Goal: Obtain resource: Obtain resource

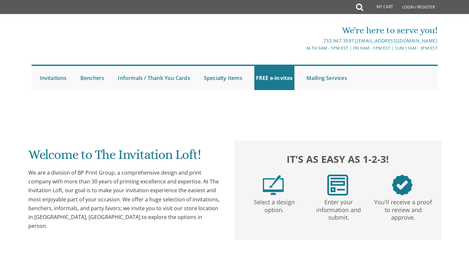
scroll to position [284, 0]
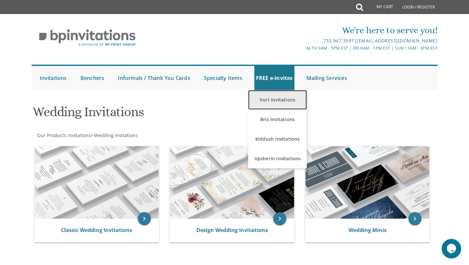
click at [276, 101] on link "Vort Invitations" at bounding box center [277, 100] width 59 height 20
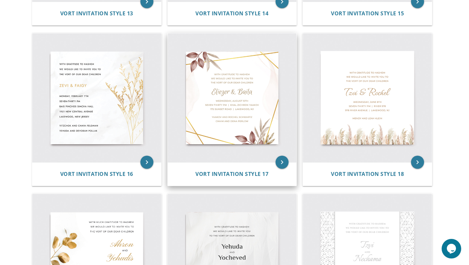
scroll to position [919, 0]
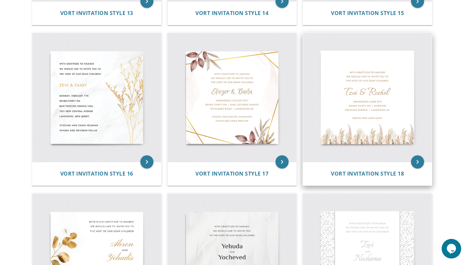
click at [395, 85] on img at bounding box center [367, 97] width 129 height 129
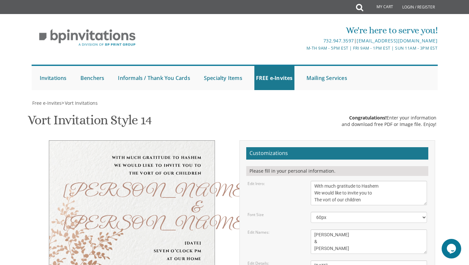
scroll to position [77, 0]
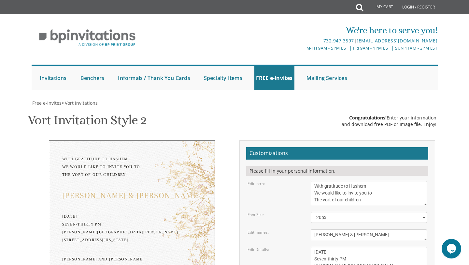
scroll to position [87, 0]
click at [328, 229] on textarea "[PERSON_NAME] & [PERSON_NAME]" at bounding box center [369, 234] width 117 height 11
click at [328, 229] on textarea "Binyomin & Liba" at bounding box center [369, 234] width 117 height 11
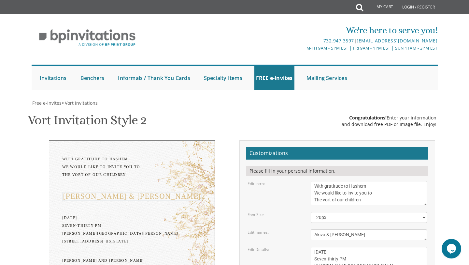
type textarea "Akiva & Nechama"
drag, startPoint x: 314, startPoint y: 166, endPoint x: 378, endPoint y: 167, distance: 64.2
click at [378, 246] on textarea "Monday, February 7th Seven-thirty PM Bais Pinchos Simcha Hall 1951 New Central …" at bounding box center [369, 265] width 117 height 38
click at [387, 246] on textarea "Monday, February 7th Seven-thirty PM Bais Pinchos Simcha Hall 1951 New Central …" at bounding box center [369, 265] width 117 height 38
drag, startPoint x: 353, startPoint y: 175, endPoint x: 308, endPoint y: 175, distance: 45.0
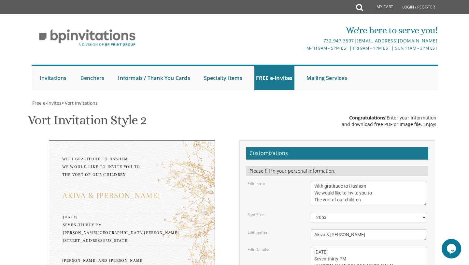
click at [308, 246] on div "Monday, February 7th Seven-thirty PM Bais Pinchos Simcha Hall 1951 New Central …" at bounding box center [369, 265] width 126 height 38
click at [331, 246] on textarea "Monday, February 7th Seven-thirty PM Bais Pinchos Simcha Hall 1951 New Central …" at bounding box center [369, 265] width 117 height 38
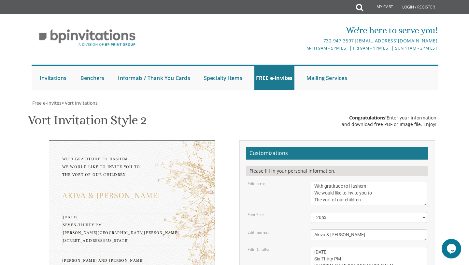
click at [331, 246] on textarea "Monday, February 7th Seven-thirty PM Bais Pinchos Simcha Hall 1951 New Central …" at bounding box center [369, 265] width 117 height 38
type textarea "Sunday, September 14th Six-Thirty PM Ahavas Torah 1951 New Central Avenue Lakew…"
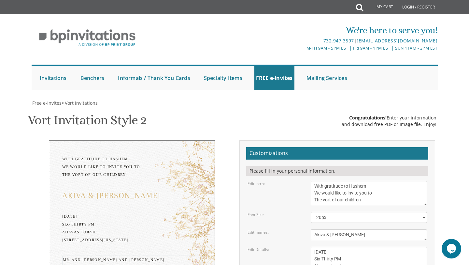
type textarea "Mr. and Mrs. Michael and Chana Feinberg Rabbi and Mrs. Alexander and Karen Cole…"
click at [282, 246] on div "Edit Details: Monday, February 7th Seven-thirty PM Bais Pinchos Simcha Hall 195…" at bounding box center [338, 265] width 190 height 38
click at [316, 246] on textarea "Monday, February 7th Seven-thirty PM Bais Pinchos Simcha Hall 1951 New Central …" at bounding box center [369, 265] width 117 height 38
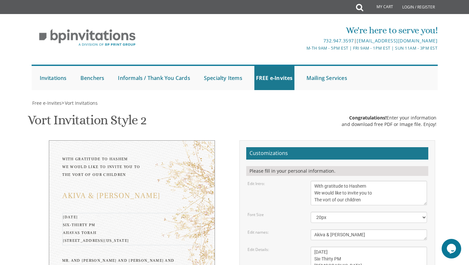
click at [329, 246] on textarea "Monday, February 7th Seven-thirty PM Bais Pinchos Simcha Hall 1951 New Central …" at bounding box center [369, 265] width 117 height 38
paste textarea "425 Rhawn St, Philadelphia, PA 19111"
click at [377, 246] on textarea "Monday, February 7th Seven-thirty PM Bais Pinchos Simcha Hall 1951 New Central …" at bounding box center [369, 265] width 117 height 38
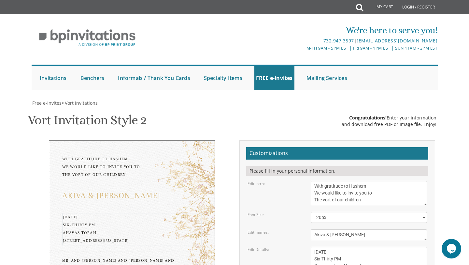
click at [349, 246] on textarea "Monday, February 7th Seven-thirty PM Bais Pinchos Simcha Hall 1951 New Central …" at bounding box center [369, 265] width 117 height 38
drag, startPoint x: 365, startPoint y: 181, endPoint x: 348, endPoint y: 182, distance: 16.6
click at [348, 246] on textarea "Monday, February 7th Seven-thirty PM Bais Pinchos Simcha Hall 1951 New Central …" at bounding box center [369, 265] width 117 height 38
click at [350, 246] on textarea "Monday, February 7th Seven-thirty PM Bais Pinchos Simcha Hall 1951 New Central …" at bounding box center [369, 265] width 117 height 38
click at [265, 246] on div "Edit Details: Monday, February 7th Seven-thirty PM Bais Pinchos Simcha Hall 195…" at bounding box center [338, 265] width 190 height 38
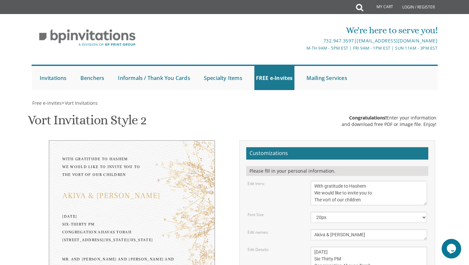
scroll to position [7, 0]
drag, startPoint x: 373, startPoint y: 183, endPoint x: 312, endPoint y: 183, distance: 61.3
click at [312, 246] on textarea "Monday, February 7th Seven-thirty PM Bais Pinchos Simcha Hall 1951 New Central …" at bounding box center [369, 265] width 117 height 38
click at [265, 246] on div "Edit Details: Monday, February 7th Seven-thirty PM Bais Pinchos Simcha Hall 195…" at bounding box center [338, 265] width 190 height 38
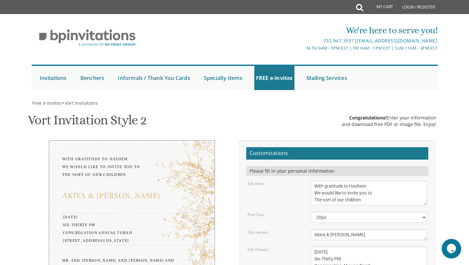
drag, startPoint x: 372, startPoint y: 179, endPoint x: 346, endPoint y: 179, distance: 26.7
click at [346, 246] on textarea "Monday, February 7th Seven-thirty PM Bais Pinchos Simcha Hall 1951 New Central …" at bounding box center [369, 265] width 117 height 38
click at [276, 246] on div "Edit Details: Monday, February 7th Seven-thirty PM Bais Pinchos Simcha Hall 195…" at bounding box center [338, 265] width 190 height 38
drag, startPoint x: 353, startPoint y: 182, endPoint x: 354, endPoint y: 164, distance: 17.9
click at [354, 246] on textarea "Monday, February 7th Seven-thirty PM Bais Pinchos Simcha Hall 1951 New Central …" at bounding box center [369, 265] width 117 height 38
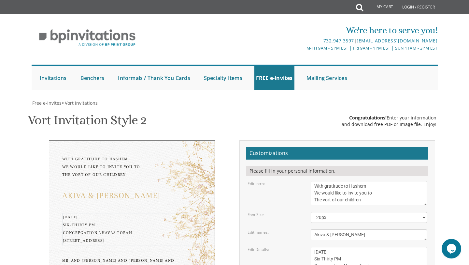
type textarea "Sunday, September 14th Six-Thirty PM Congregation Ahavas Torah 1425 Rhawn Stree…"
click at [237, 149] on div "Customizations Please fill in your personal information. Edit Intro: With grati…" at bounding box center [338, 259] width 206 height 238
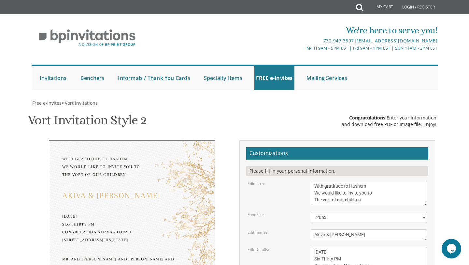
type input "1nechamac@gmail.com"
click at [202, 195] on div "With gratitude to Hashem We would like to invite you to The vort of our childre…" at bounding box center [234, 259] width 411 height 238
click at [193, 188] on div "With gratitude to Hashem We would like to invite you to The vort of our childre…" at bounding box center [234, 259] width 411 height 238
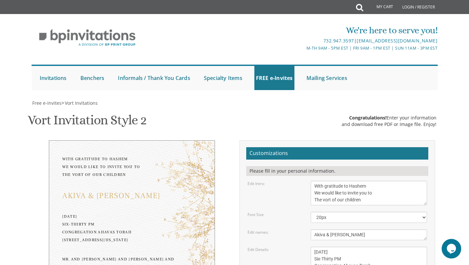
click at [326, 229] on textarea "Binyomin & Liba" at bounding box center [369, 234] width 117 height 11
click at [247, 147] on form "Customizations Please fill in your personal information. Edit Intro: With grati…" at bounding box center [337, 256] width 182 height 219
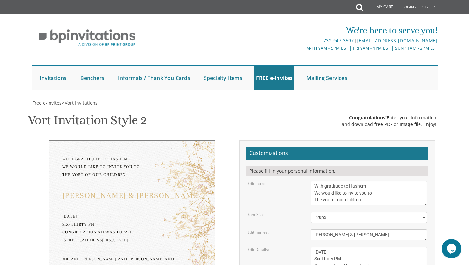
scroll to position [150, 0]
click at [336, 229] on textarea "Binyomin & Liba" at bounding box center [369, 234] width 117 height 11
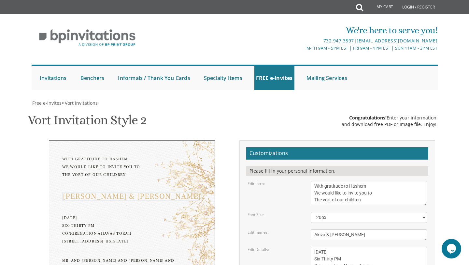
type textarea "Akiva & Nechama"
click at [185, 193] on div "With gratitude to Hashem We would like to invite you to The vort of our childre…" at bounding box center [234, 259] width 411 height 238
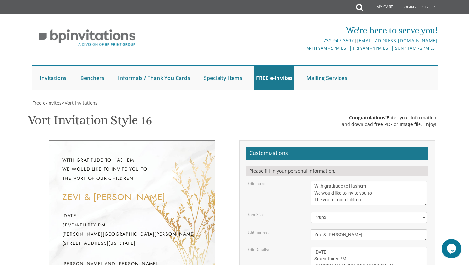
scroll to position [97, 0]
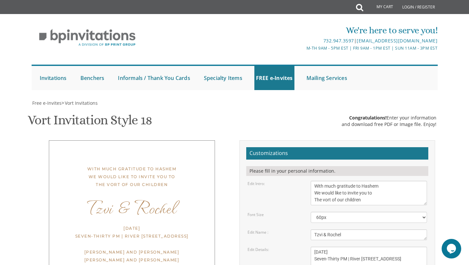
scroll to position [95, 0]
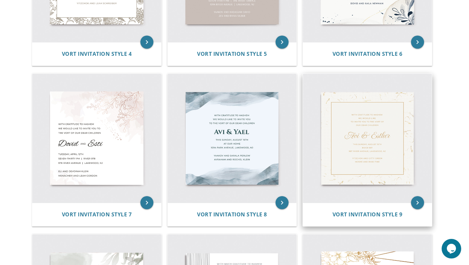
scroll to position [393, 0]
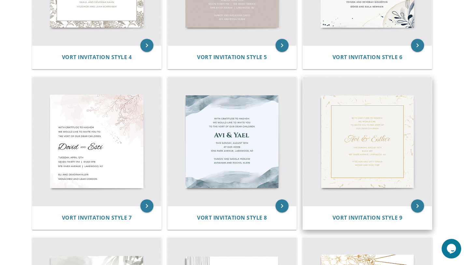
click at [330, 129] on img at bounding box center [367, 141] width 129 height 129
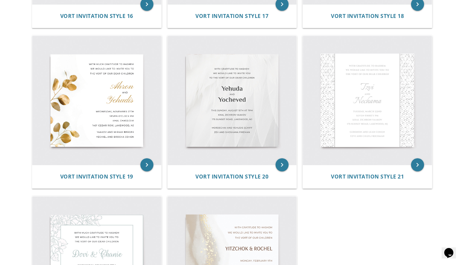
scroll to position [997, 0]
